Goal: Check status: Check status

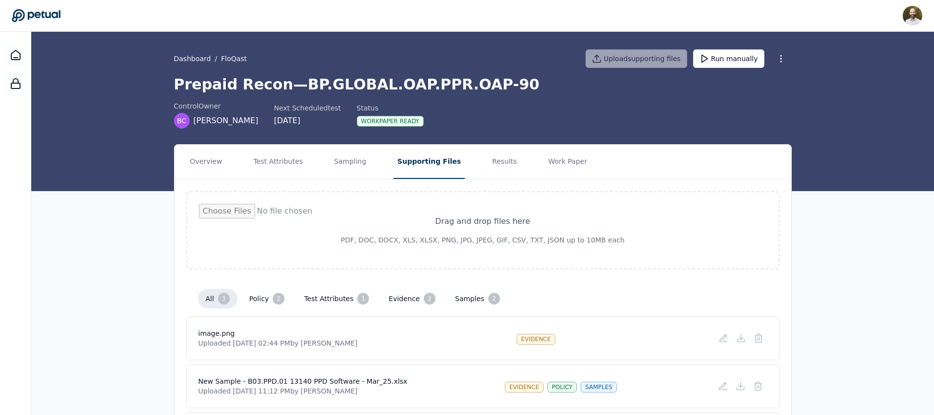
scroll to position [85, 0]
